Goal: Transaction & Acquisition: Purchase product/service

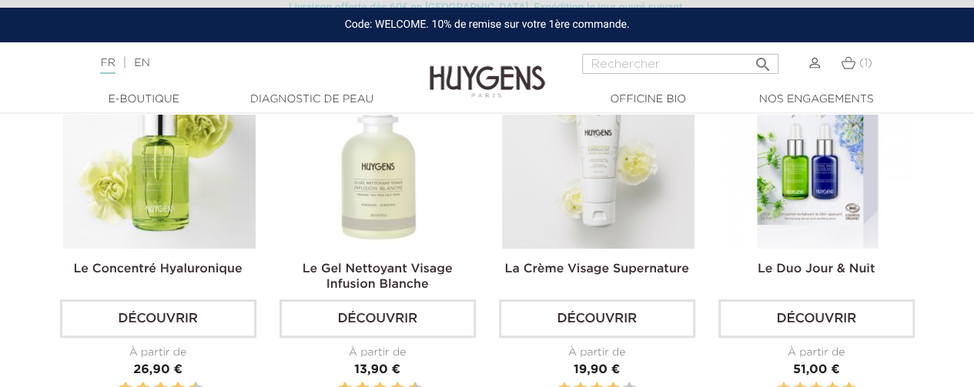
scroll to position [410, 0]
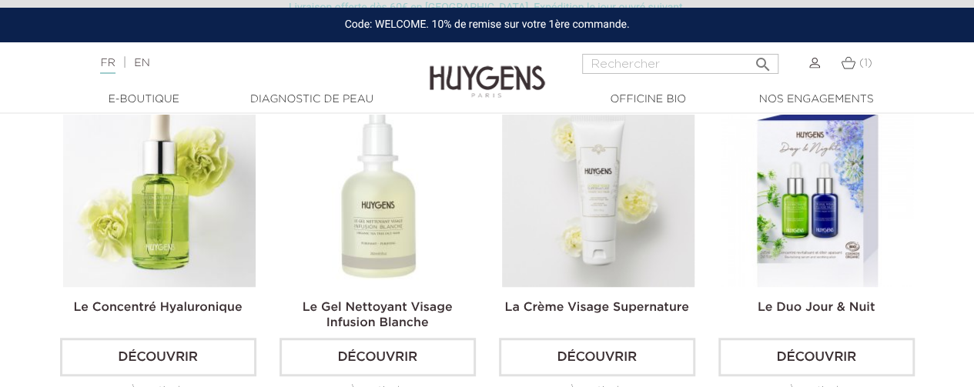
click at [798, 198] on img at bounding box center [818, 191] width 193 height 193
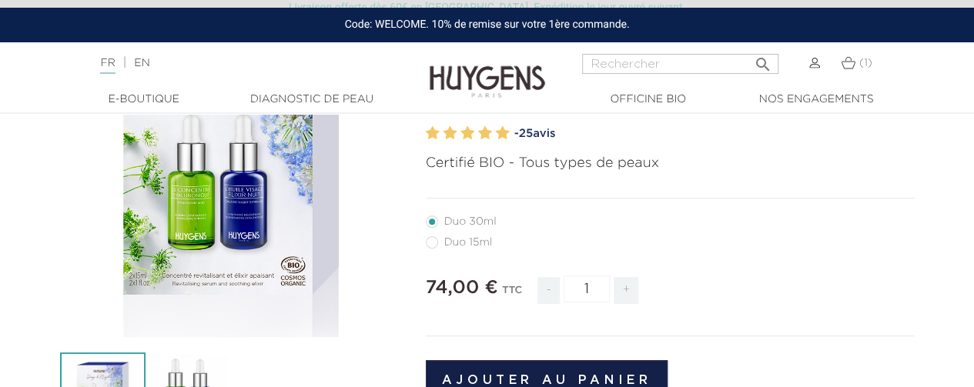
scroll to position [308, 0]
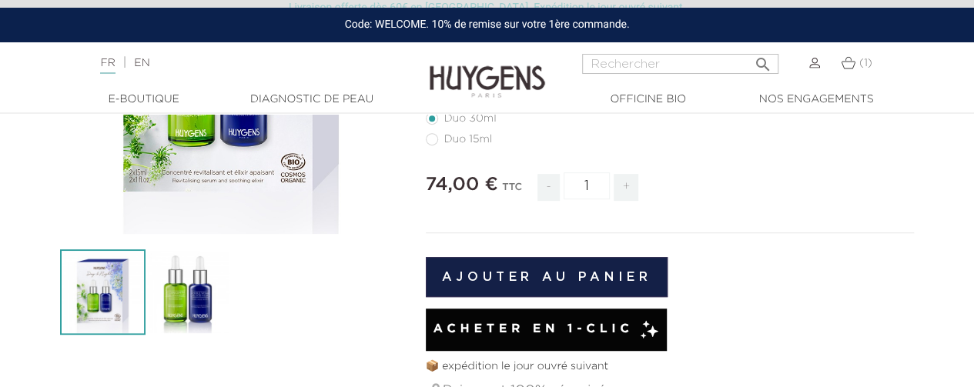
click at [846, 59] on img at bounding box center [848, 62] width 15 height 13
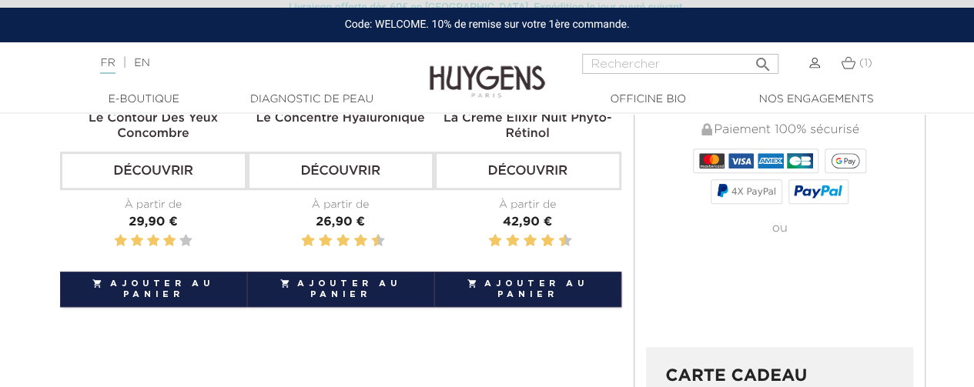
scroll to position [513, 0]
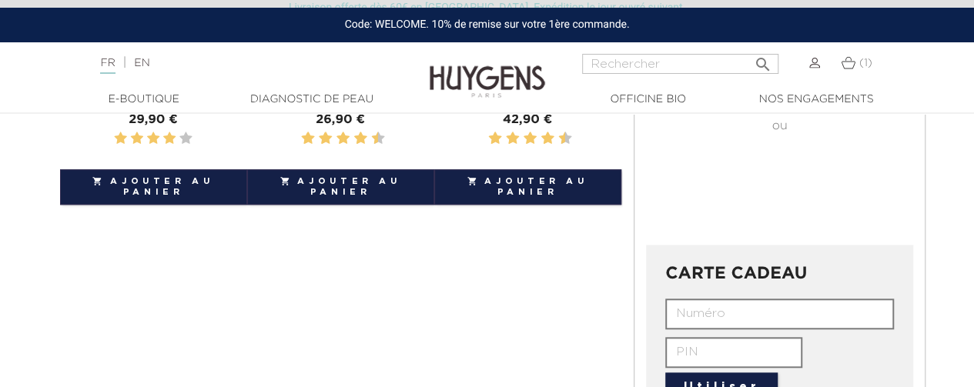
click at [685, 303] on input "text" at bounding box center [779, 314] width 229 height 31
type input "YB3I-O77K-8ODV-G1PM"
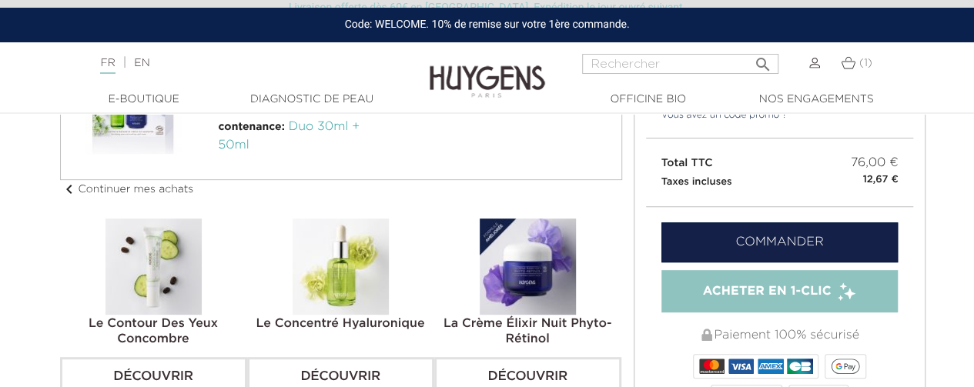
scroll to position [308, 0]
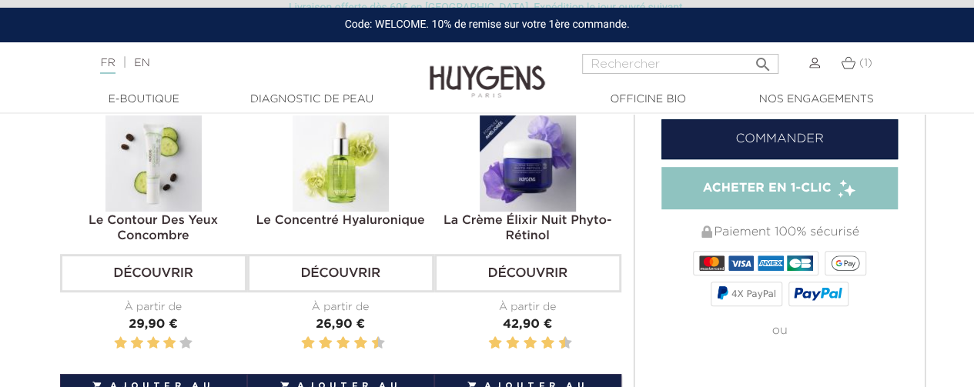
click at [335, 156] on img at bounding box center [341, 164] width 96 height 96
click at [337, 270] on link "Découvrir" at bounding box center [340, 273] width 187 height 39
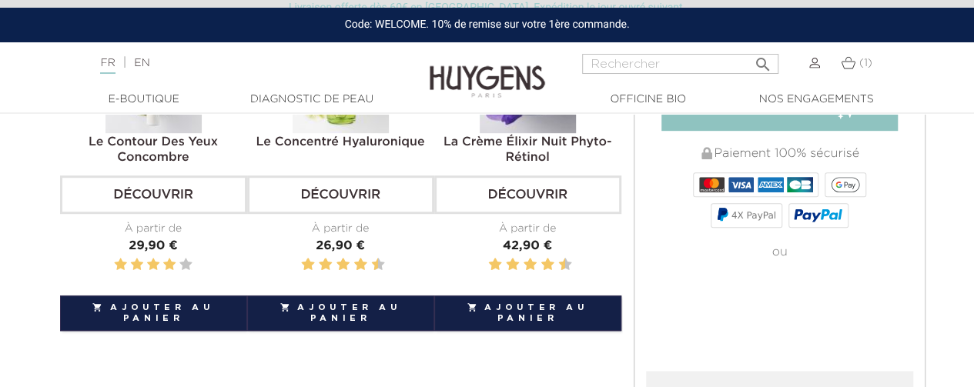
scroll to position [410, 0]
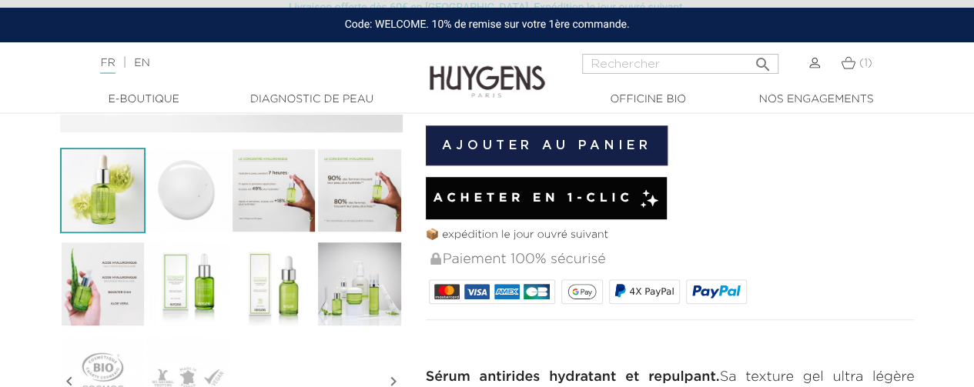
scroll to position [410, 0]
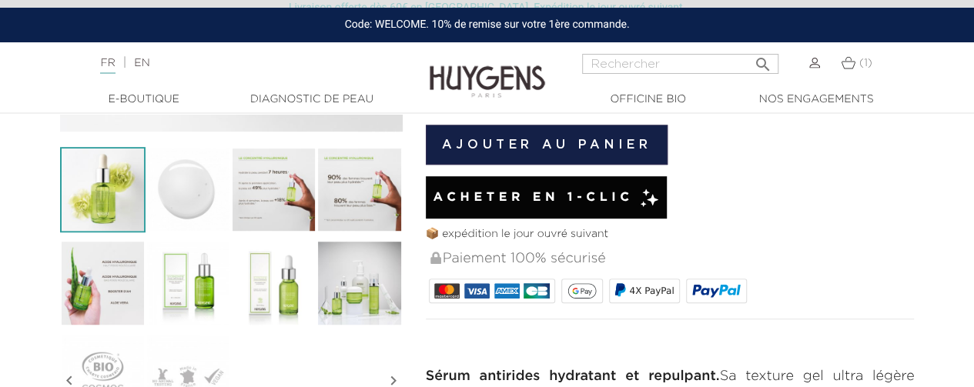
click at [194, 285] on img at bounding box center [188, 282] width 85 height 85
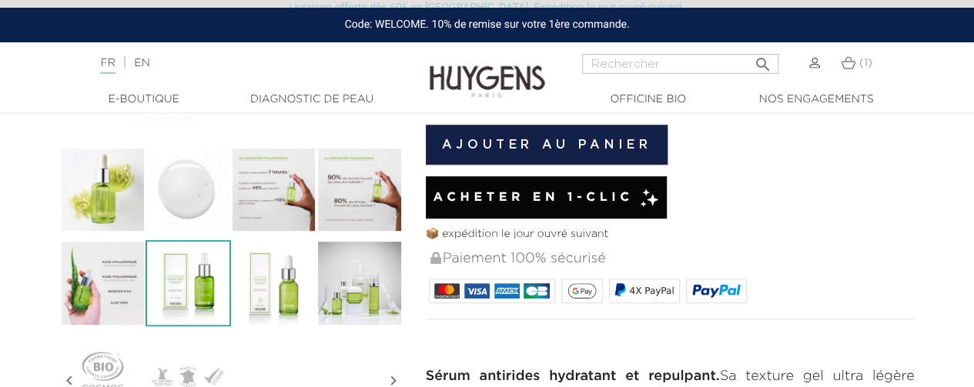
click at [114, 192] on img at bounding box center [102, 189] width 85 height 85
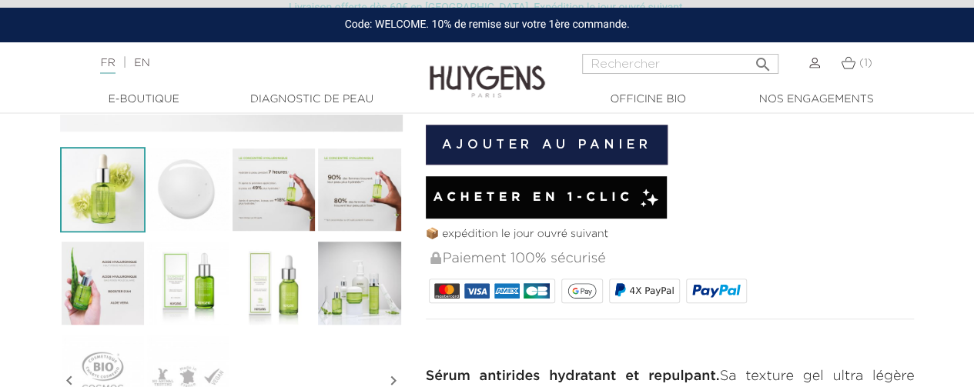
click at [178, 178] on img at bounding box center [188, 189] width 85 height 85
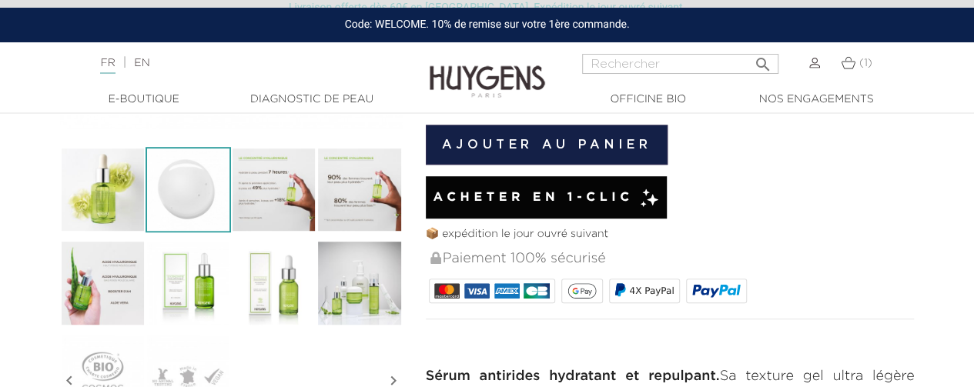
click at [109, 285] on img at bounding box center [102, 282] width 85 height 85
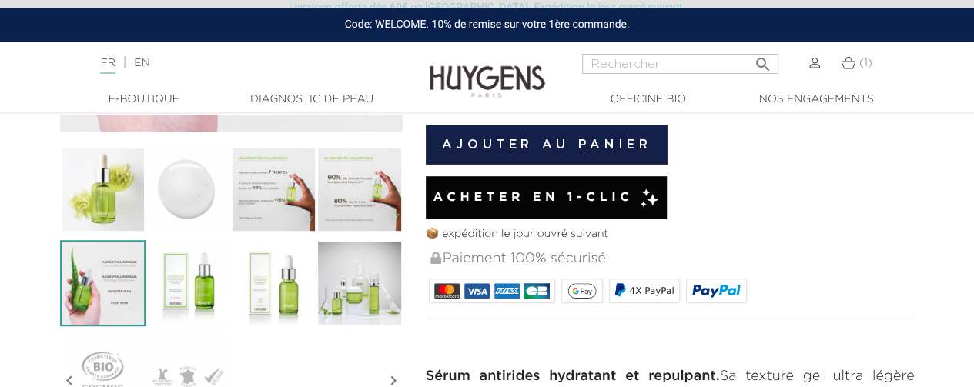
click at [851, 66] on img at bounding box center [848, 62] width 15 height 13
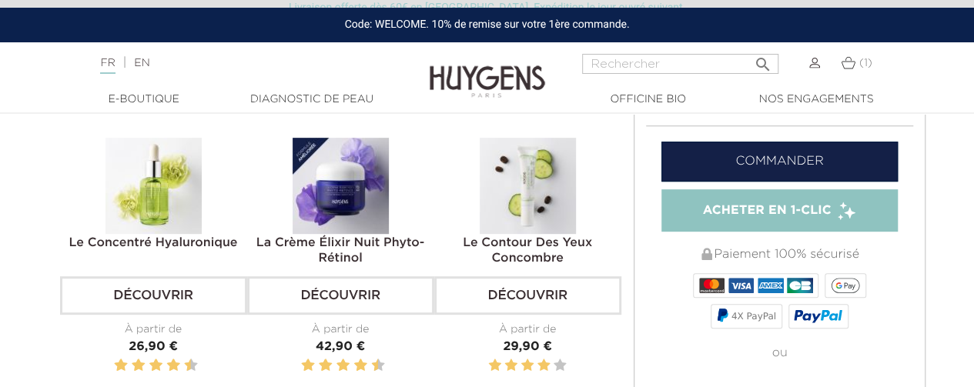
scroll to position [308, 0]
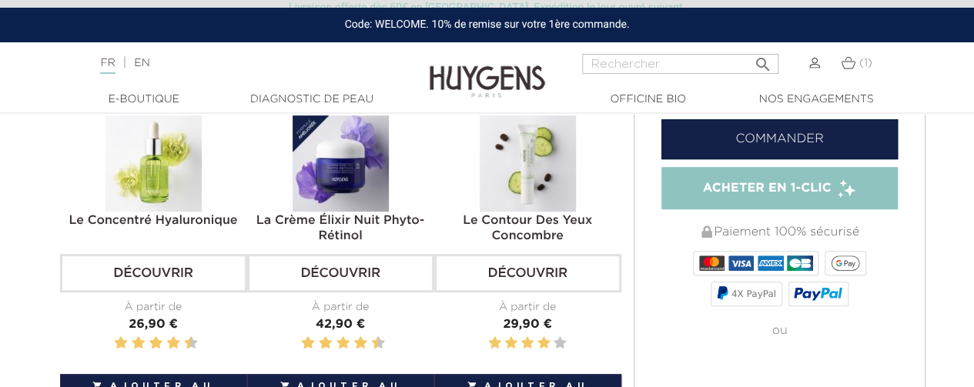
click at [782, 138] on link "Commander" at bounding box center [779, 139] width 237 height 40
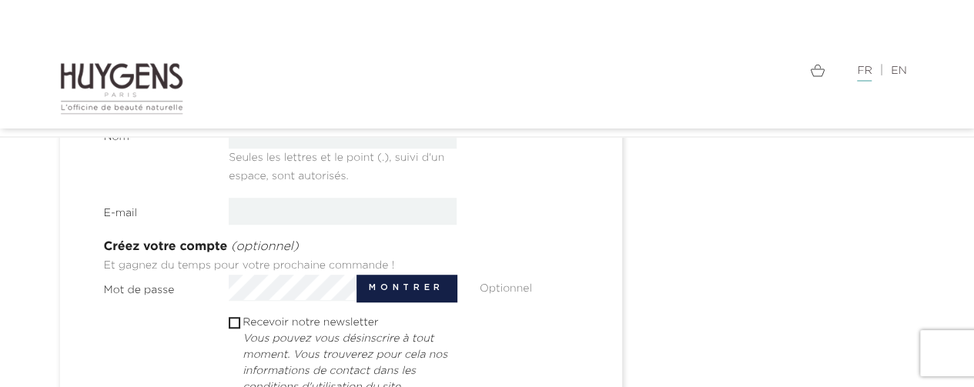
scroll to position [410, 0]
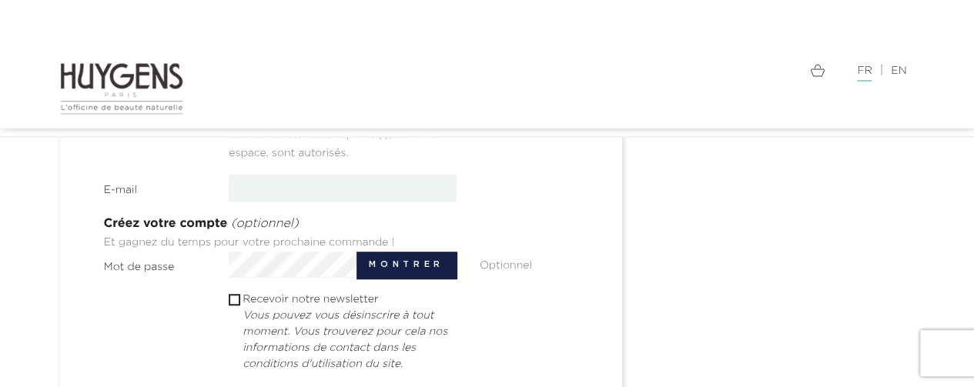
click at [270, 187] on input "email" at bounding box center [343, 188] width 228 height 27
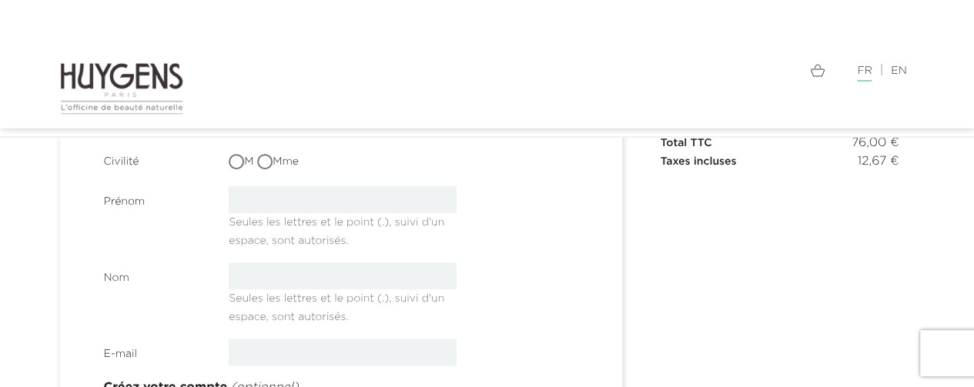
scroll to position [205, 0]
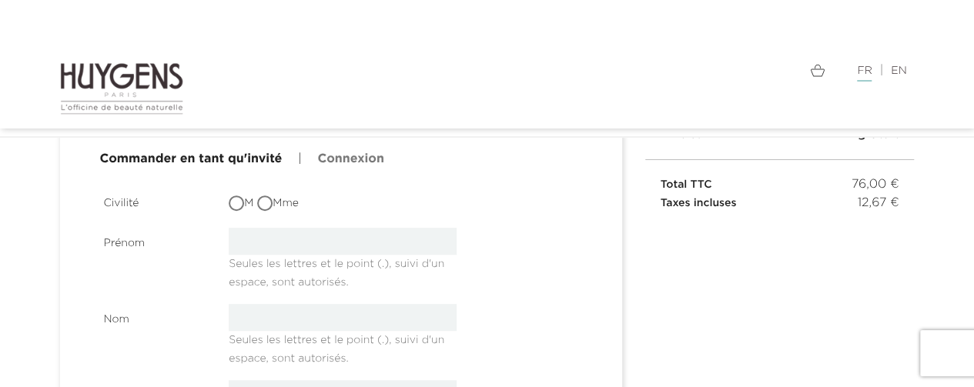
click at [239, 204] on input "M" at bounding box center [237, 204] width 15 height 15
radio input "true"
click at [253, 238] on input "text" at bounding box center [343, 241] width 228 height 27
type input "[PERSON_NAME]"
type input "CHESNEL"
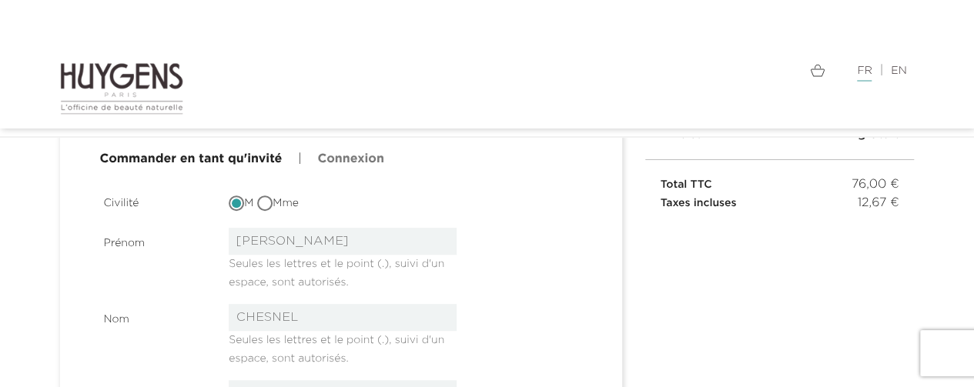
type input "[EMAIL_ADDRESS][PERSON_NAME][DOMAIN_NAME]"
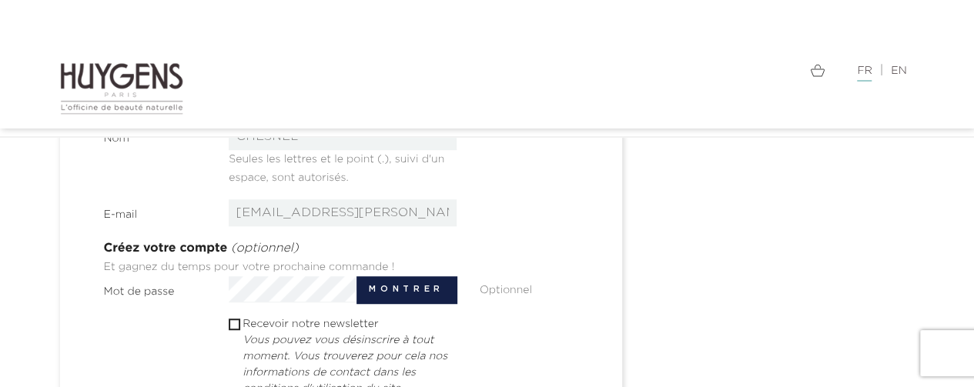
scroll to position [410, 0]
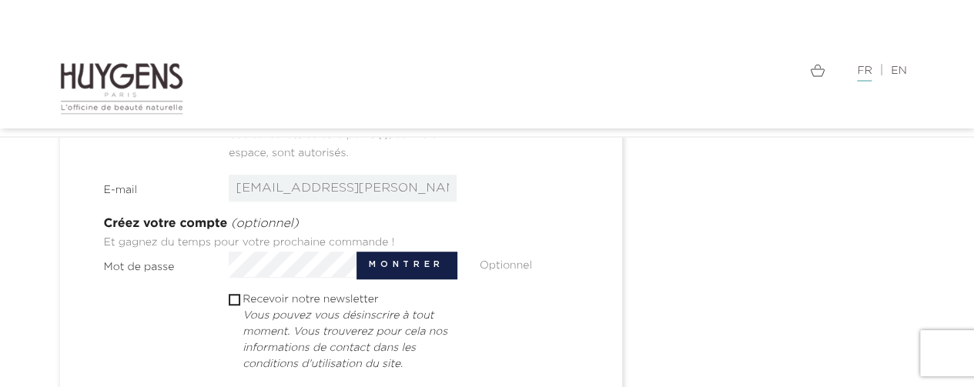
click at [404, 262] on button "Montrer" at bounding box center [406, 265] width 99 height 27
click at [236, 298] on input "checkbox" at bounding box center [234, 300] width 10 height 10
checkbox input "true"
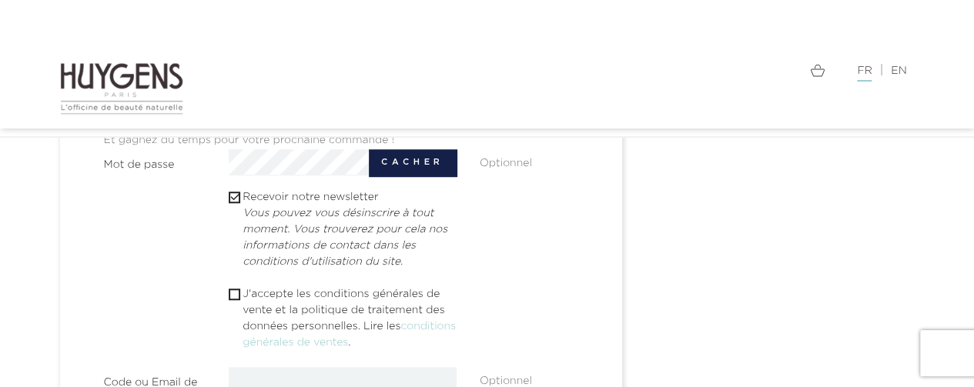
scroll to position [616, 0]
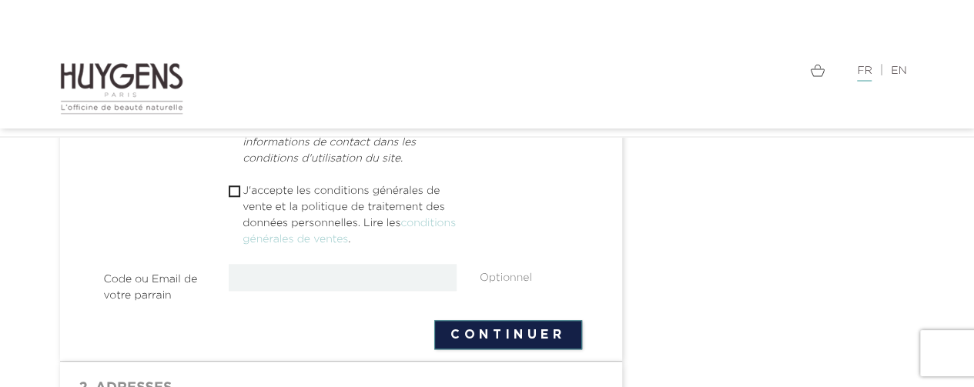
click at [238, 190] on input "checkbox" at bounding box center [234, 191] width 10 height 10
checkbox input "true"
click at [275, 271] on input "text" at bounding box center [343, 277] width 228 height 27
type input "chesnel.daniel.robert@gmail.com"
click at [473, 326] on form "Civilité M Mme Prénom Daniel Seules les lettres et le point (.), suivi d'un esp…" at bounding box center [343, 63] width 478 height 573
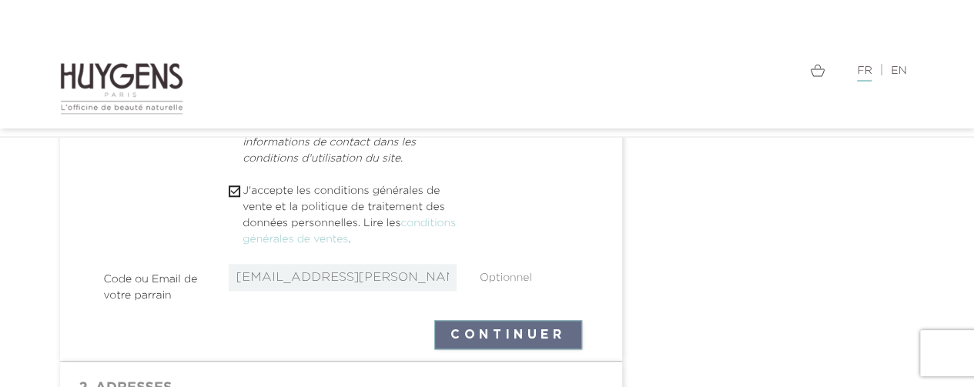
click at [434, 280] on input "chesnel.daniel.robert@gmail.com" at bounding box center [343, 277] width 228 height 27
drag, startPoint x: 445, startPoint y: 274, endPoint x: 216, endPoint y: 297, distance: 230.6
click at [216, 297] on div "Code ou Email de votre parrain chesnel.daniel.robert@gmail.com Optionnel" at bounding box center [342, 286] width 501 height 44
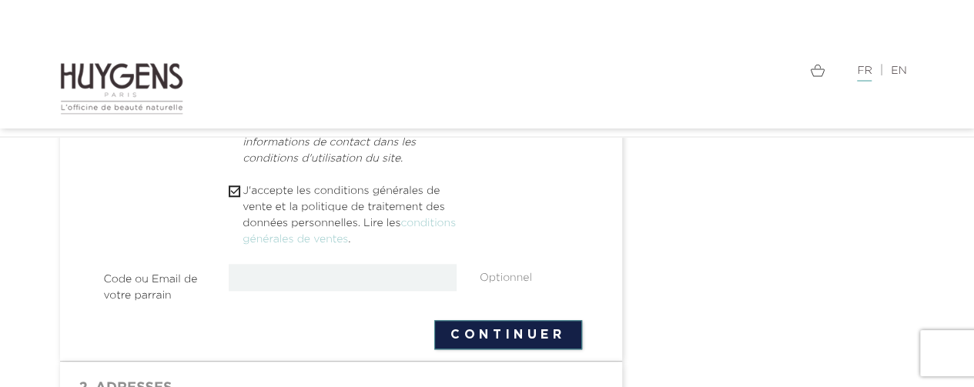
click at [507, 329] on button "Continuer" at bounding box center [508, 334] width 148 height 29
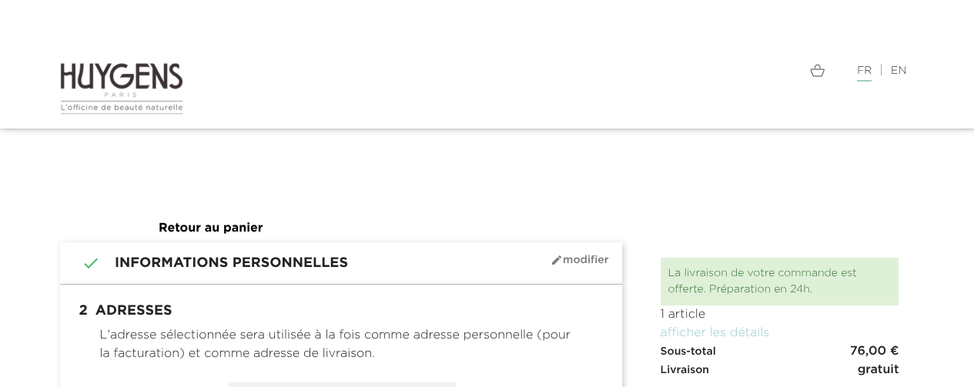
select select "8"
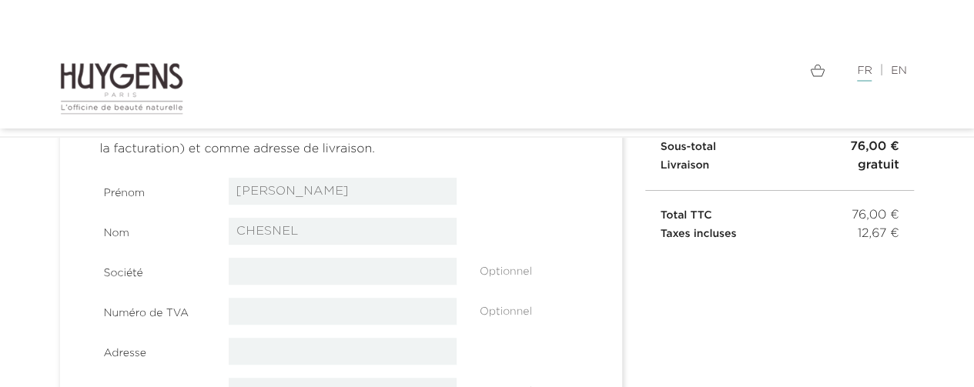
scroll to position [102, 0]
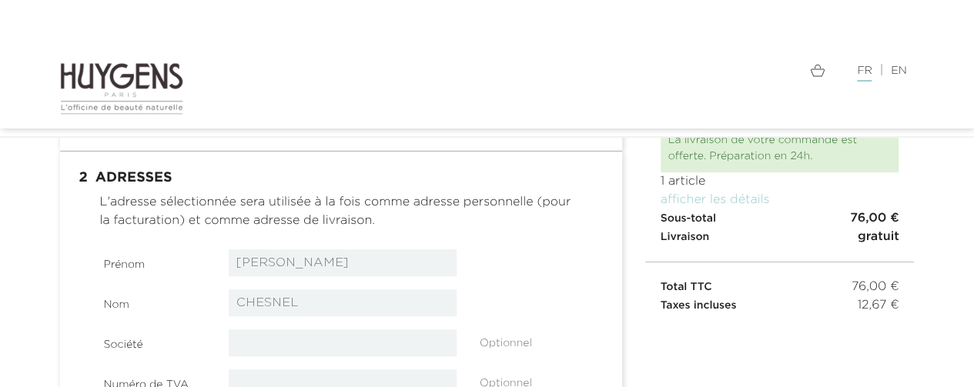
click at [263, 345] on input "text" at bounding box center [343, 343] width 228 height 27
type input "CHESNEL"
type input "15 RUE CHARLES GOUNOD 14120 - MONDEVILLE"
type input "14120"
type input "MONDEVILLE"
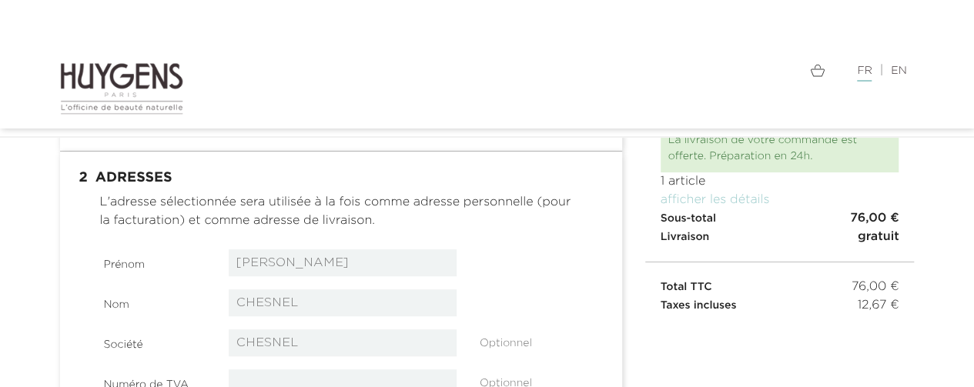
type input "0628088671"
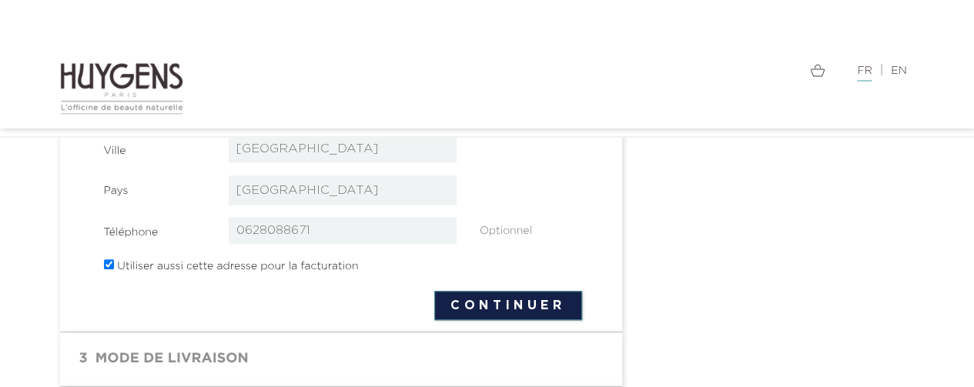
scroll to position [616, 0]
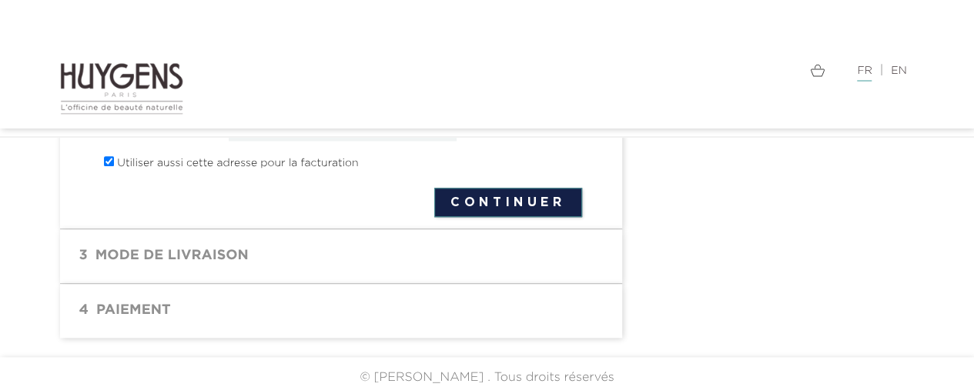
click at [474, 199] on button "Continuer" at bounding box center [508, 202] width 148 height 29
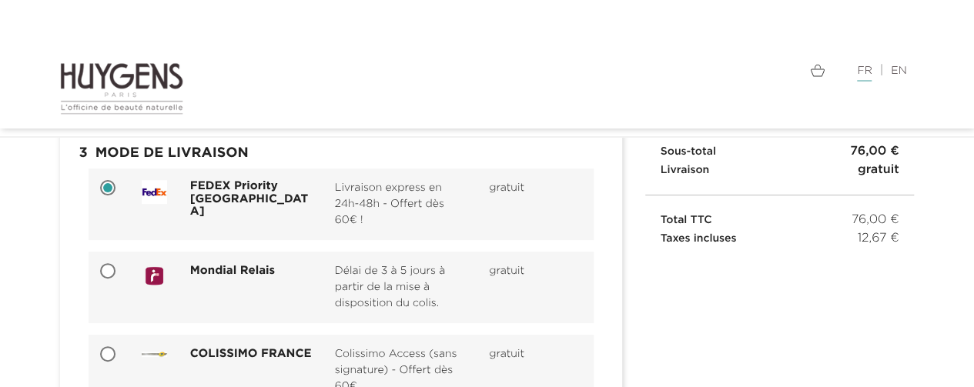
scroll to position [205, 0]
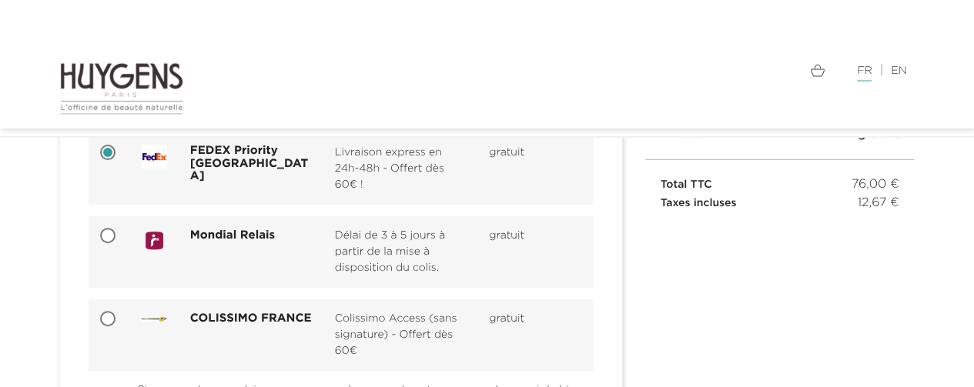
click at [107, 321] on input "COLISSIMO FRANCE Colissimo Access (sans signature) - Offert dès 60€ gratuit" at bounding box center [109, 320] width 15 height 15
radio input "true"
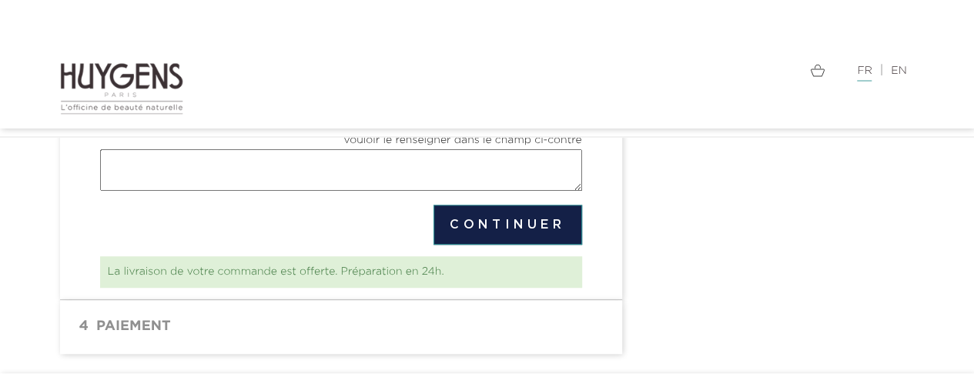
scroll to position [496, 0]
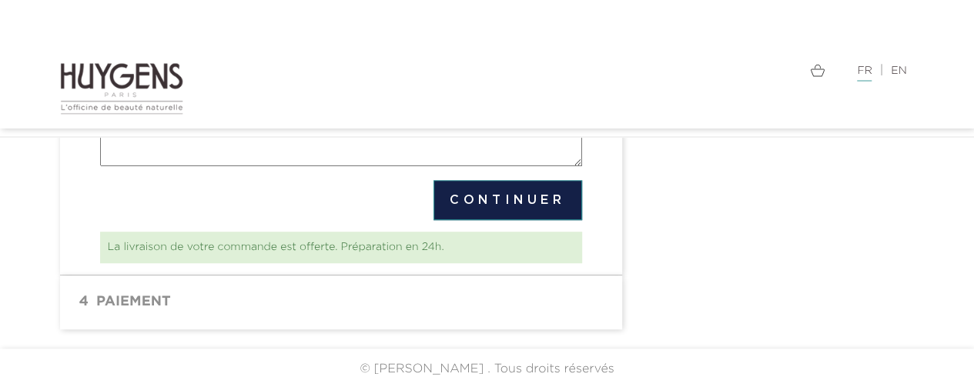
click at [497, 199] on button "Continuer" at bounding box center [508, 200] width 149 height 40
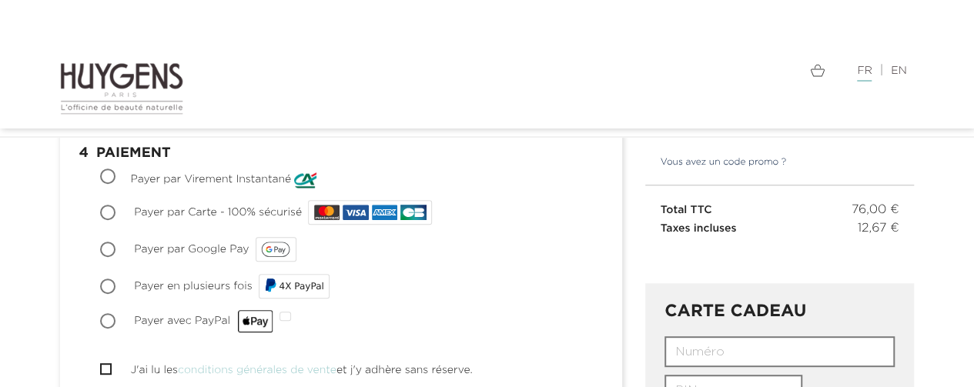
scroll to position [189, 0]
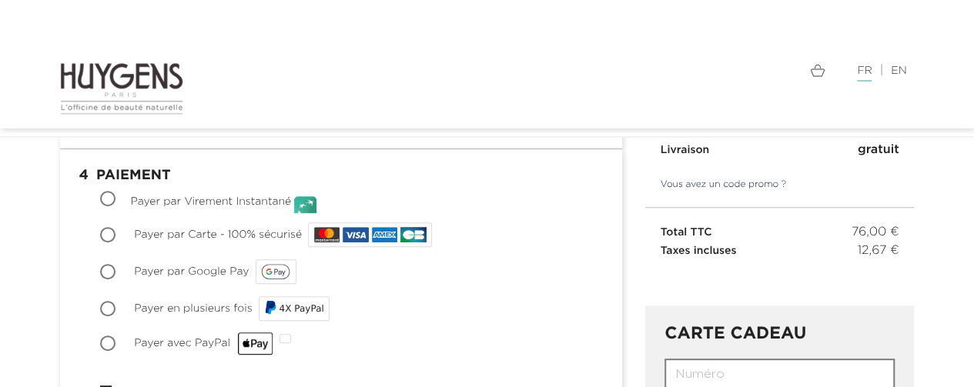
click at [668, 183] on link "Vous avez un code promo ?" at bounding box center [716, 185] width 142 height 14
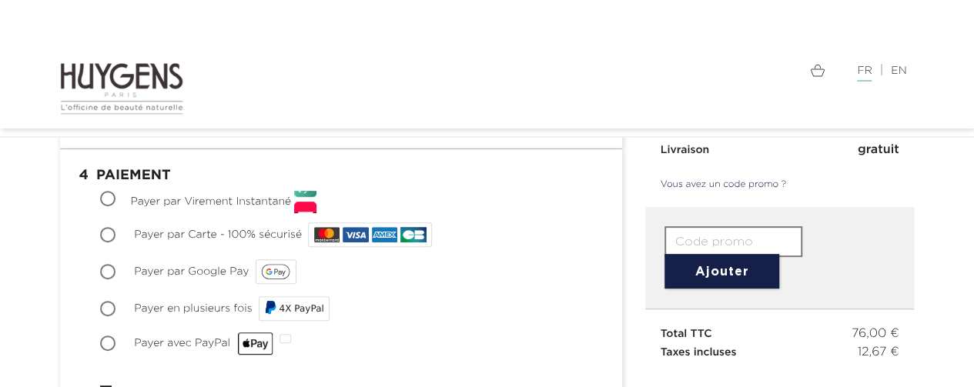
click at [671, 236] on input "text" at bounding box center [734, 241] width 138 height 31
click at [725, 241] on input "text" at bounding box center [734, 241] width 138 height 31
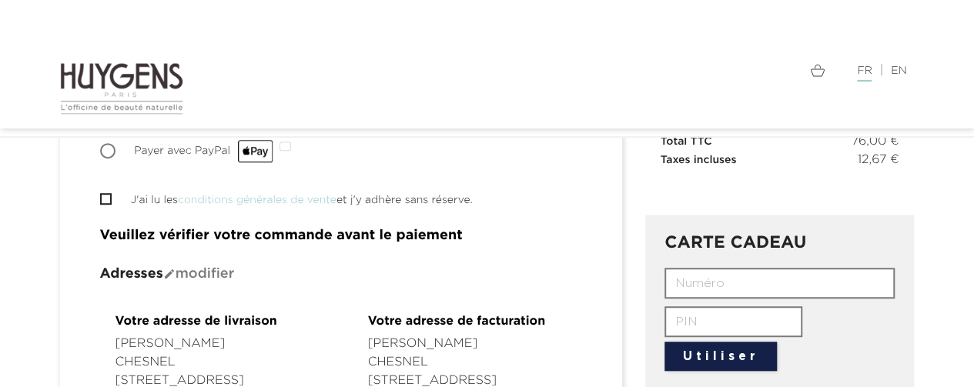
scroll to position [395, 0]
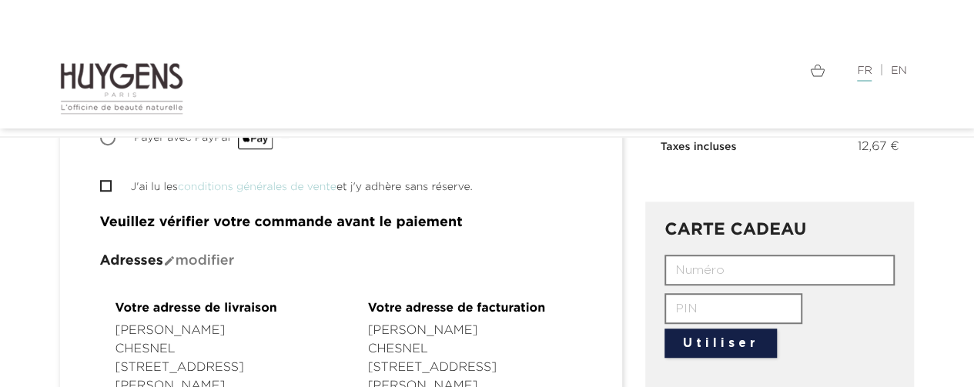
click at [701, 271] on input "text" at bounding box center [780, 270] width 230 height 31
click at [707, 272] on input "text" at bounding box center [780, 270] width 230 height 31
type input "YB3I-O77K-8ODV-G1PM"
click at [717, 338] on button "Utiliser" at bounding box center [721, 343] width 112 height 29
click at [715, 341] on button "Utiliser" at bounding box center [721, 343] width 112 height 29
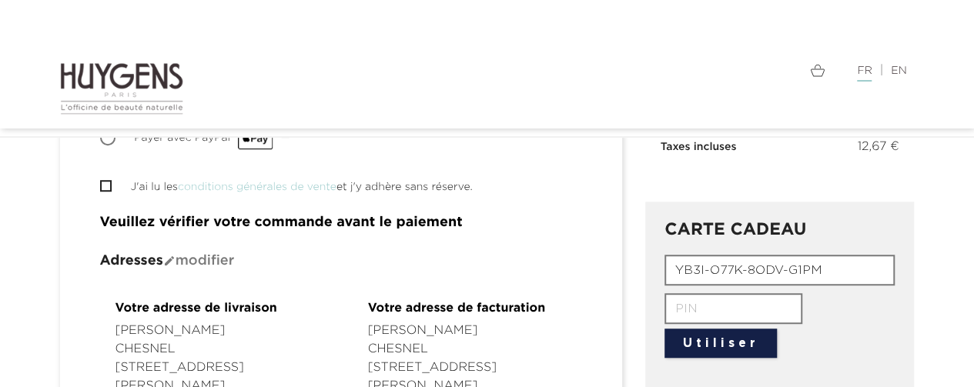
click at [695, 312] on input "text" at bounding box center [734, 308] width 138 height 31
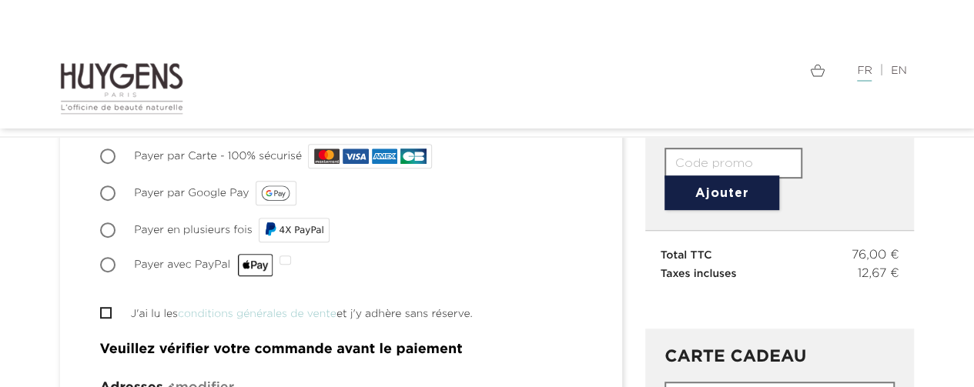
scroll to position [308, 0]
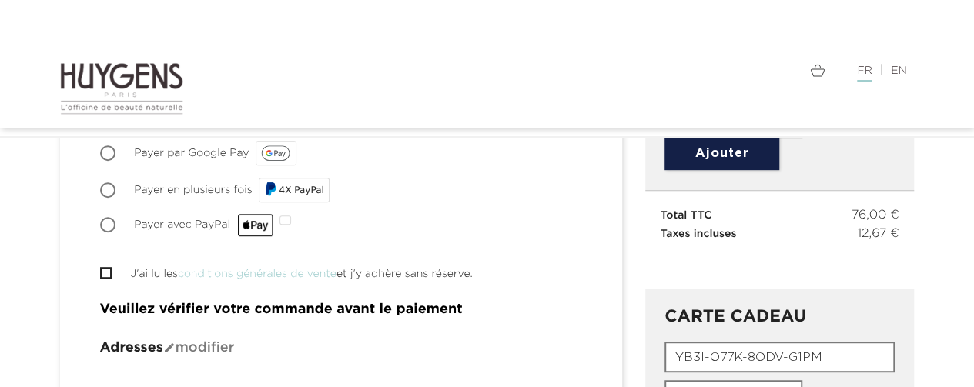
click at [107, 271] on input "J'ai lu les conditions générales de vente et j'y adhère sans réserve." at bounding box center [105, 273] width 10 height 10
checkbox input "true"
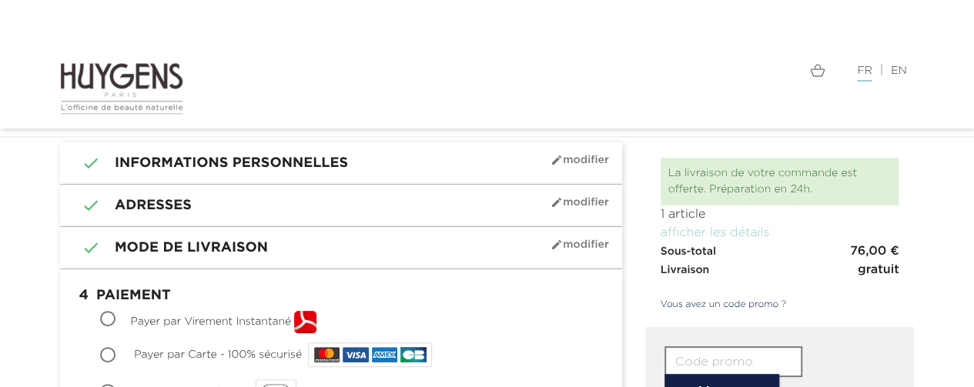
scroll to position [102, 0]
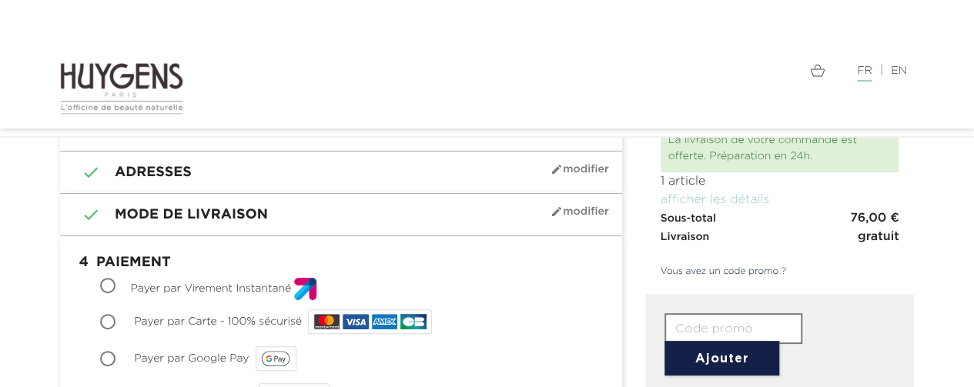
click at [676, 327] on input "text" at bounding box center [734, 328] width 138 height 31
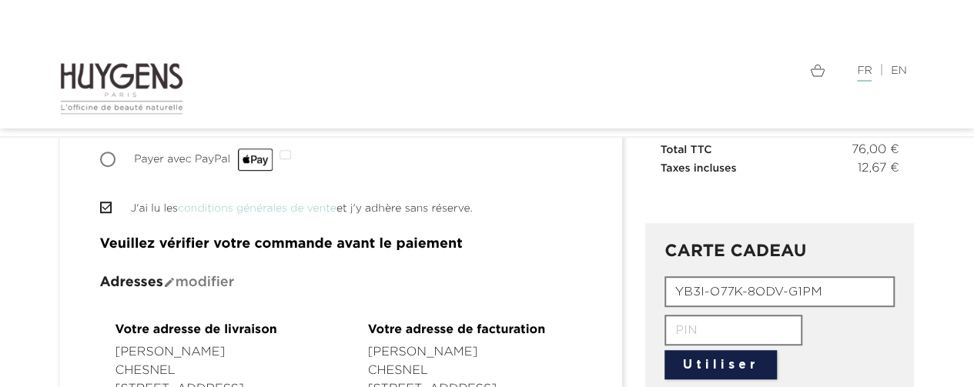
scroll to position [410, 0]
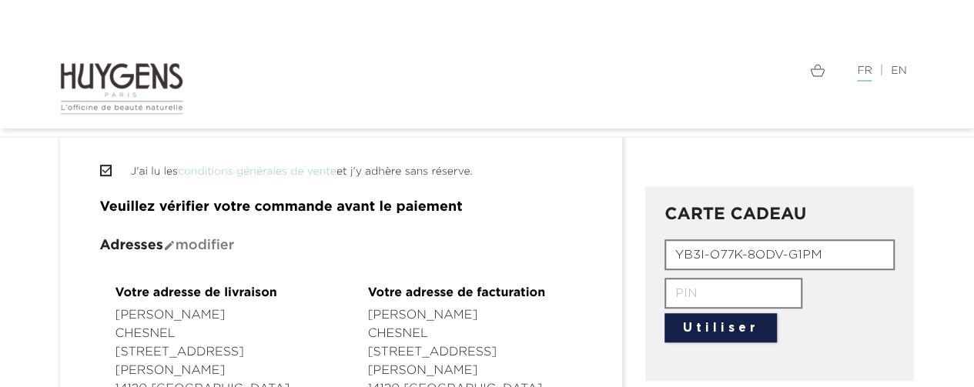
drag, startPoint x: 822, startPoint y: 255, endPoint x: 668, endPoint y: 264, distance: 153.5
click at [668, 264] on input "YB3I-O77K-8ODV-G1PM" at bounding box center [780, 254] width 230 height 31
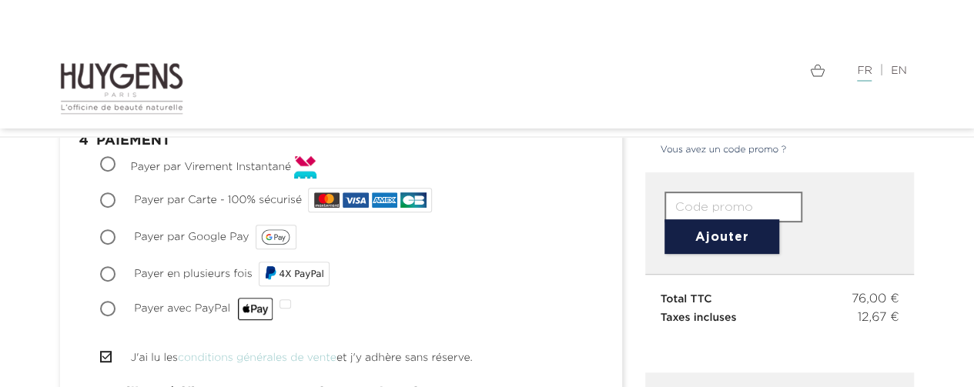
scroll to position [205, 0]
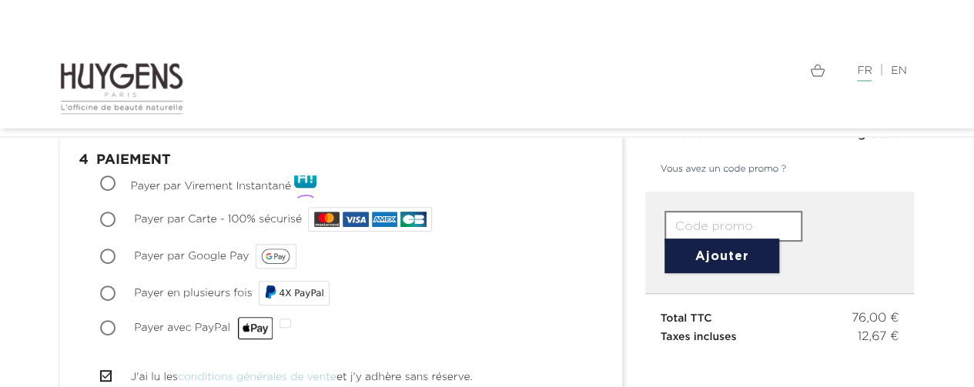
click at [688, 221] on input "text" at bounding box center [734, 226] width 138 height 31
paste input "YB3I-O77K-8ODV-G1PM"
type input "YB3I-O77K-8ODV-G1PM"
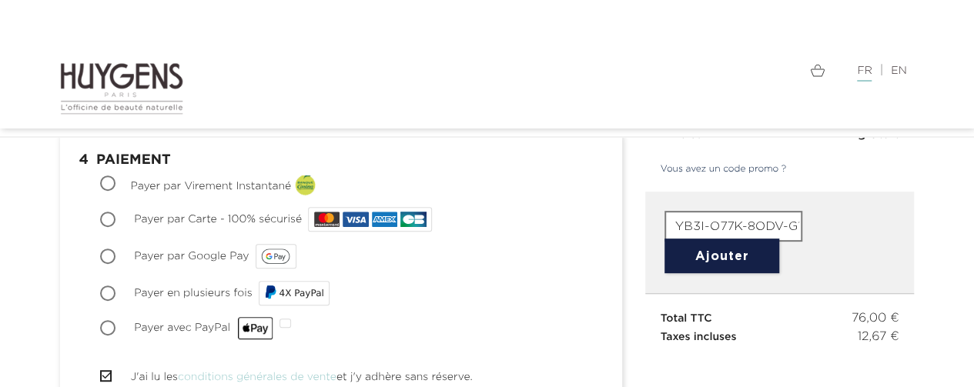
click at [699, 253] on button "Ajouter" at bounding box center [722, 256] width 115 height 35
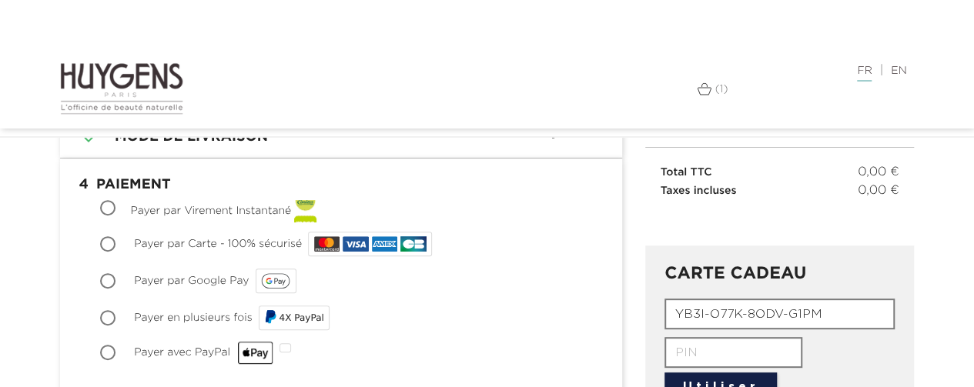
scroll to position [205, 0]
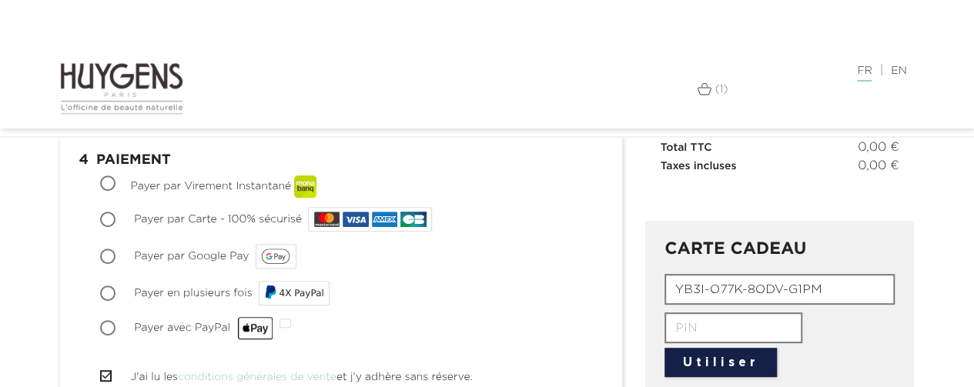
drag, startPoint x: 827, startPoint y: 284, endPoint x: 665, endPoint y: 290, distance: 161.8
click at [665, 290] on input "YB3I-O77K-8ODV-G1PM" at bounding box center [780, 289] width 230 height 31
click at [109, 213] on input "Payer par Carte - 100% sécurisé" at bounding box center [109, 220] width 15 height 15
radio input "true"
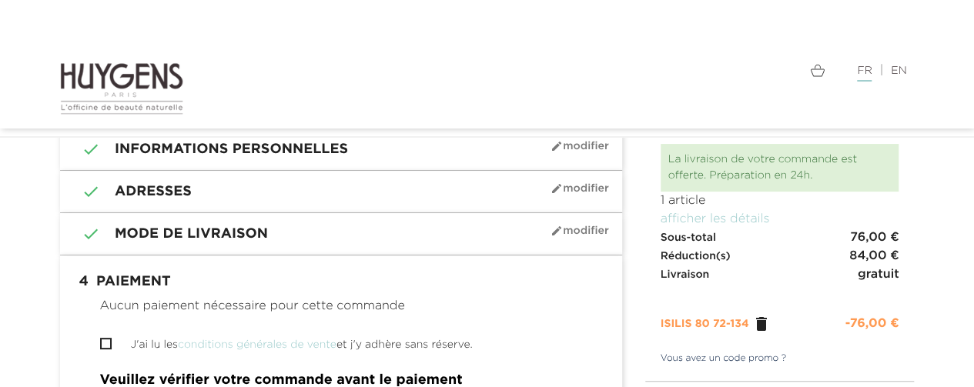
scroll to position [102, 0]
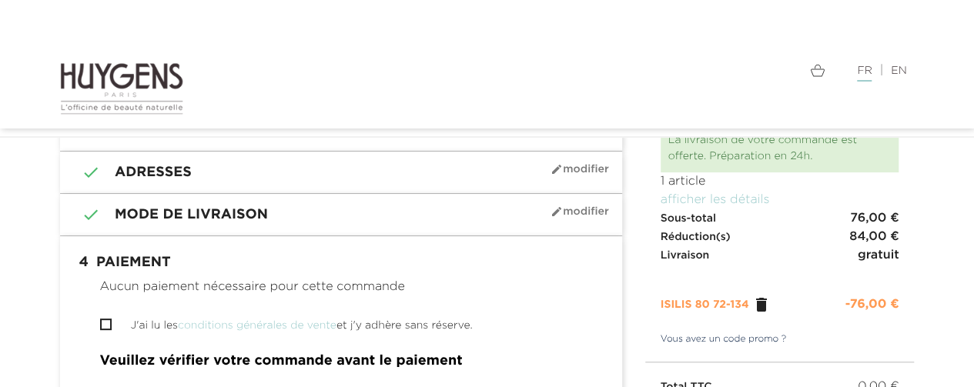
click at [102, 321] on input "J'ai lu les conditions générales de vente et j'y adhère sans réserve." at bounding box center [105, 325] width 10 height 10
checkbox input "true"
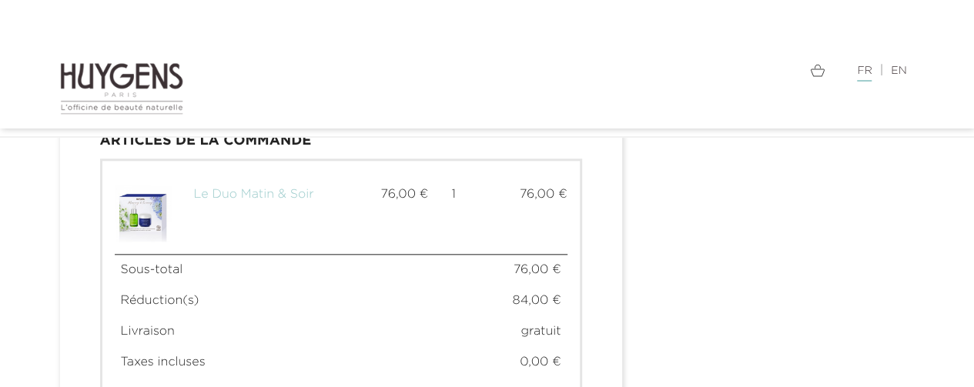
scroll to position [821, 0]
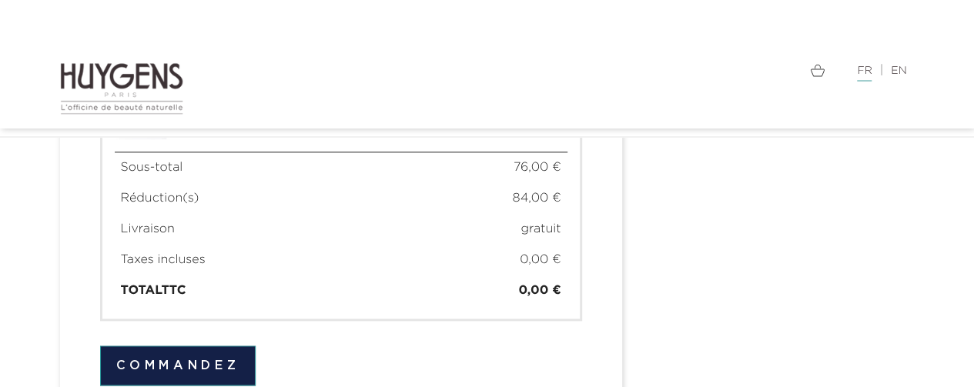
click at [148, 357] on button "Commandez" at bounding box center [178, 366] width 156 height 40
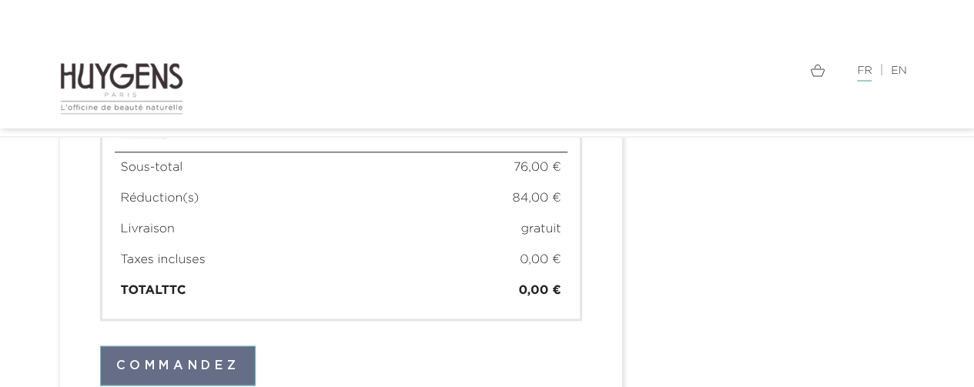
scroll to position [866, 0]
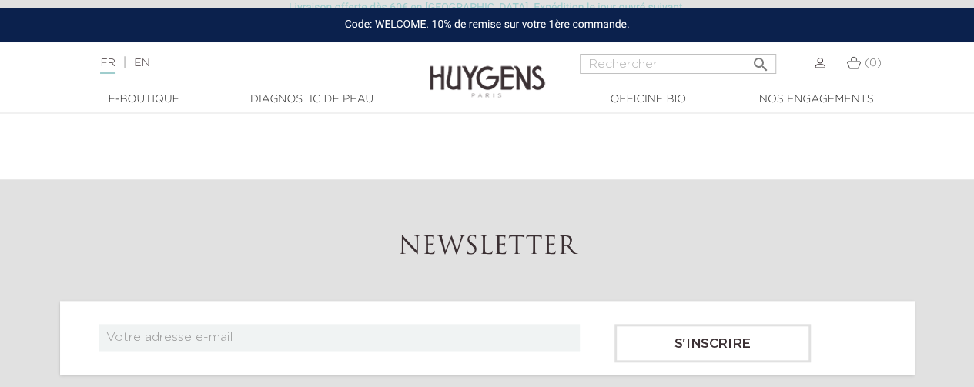
scroll to position [718, 0]
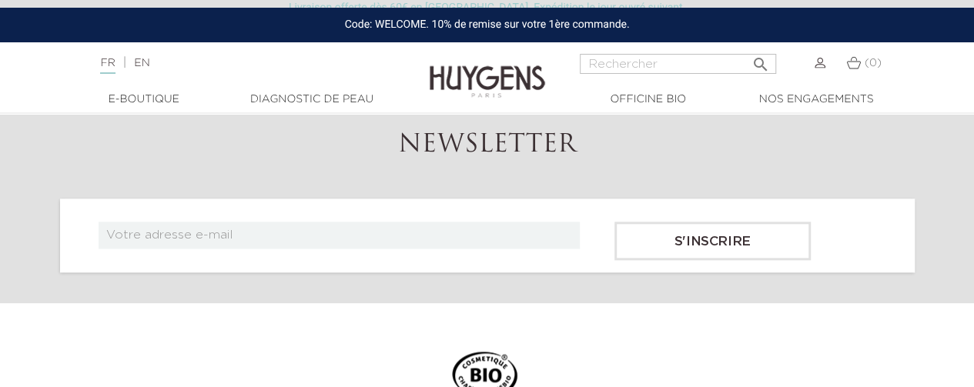
click at [211, 249] on input "text" at bounding box center [339, 235] width 481 height 27
type input "[EMAIL_ADDRESS][PERSON_NAME][DOMAIN_NAME]"
click at [659, 260] on input "S'inscrire" at bounding box center [712, 241] width 196 height 39
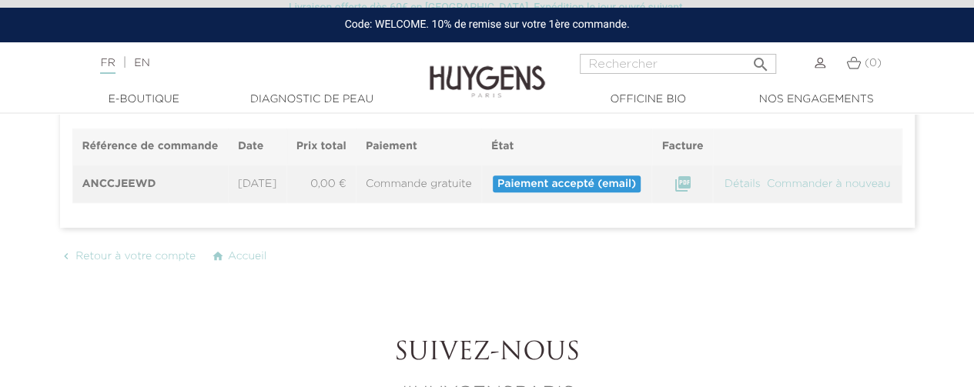
scroll to position [102, 0]
